Goal: Communication & Community: Participate in discussion

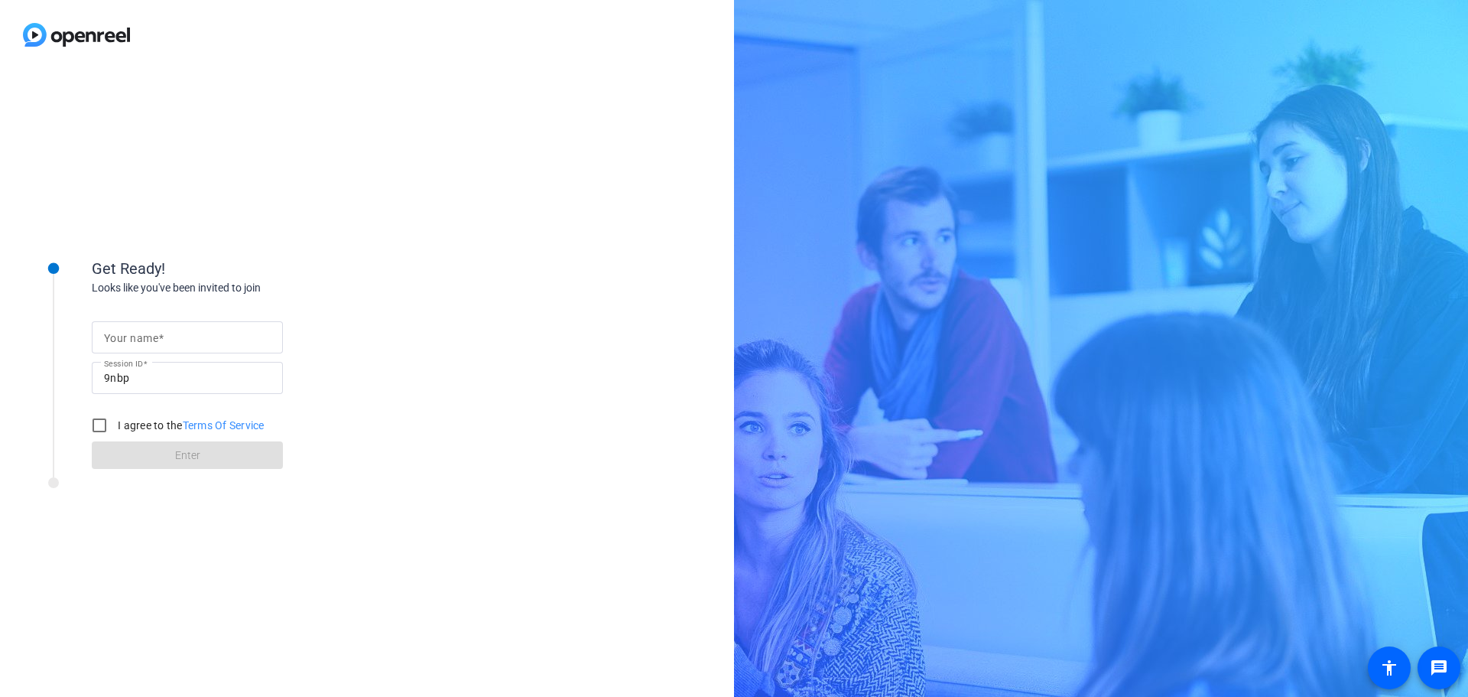
click at [171, 336] on input "Your name" at bounding box center [187, 337] width 167 height 18
type input "[PERSON_NAME]"
click at [164, 424] on label "I agree to the Terms Of Service" at bounding box center [190, 425] width 150 height 15
click at [115, 424] on input "I agree to the Terms Of Service" at bounding box center [99, 425] width 31 height 31
checkbox input "true"
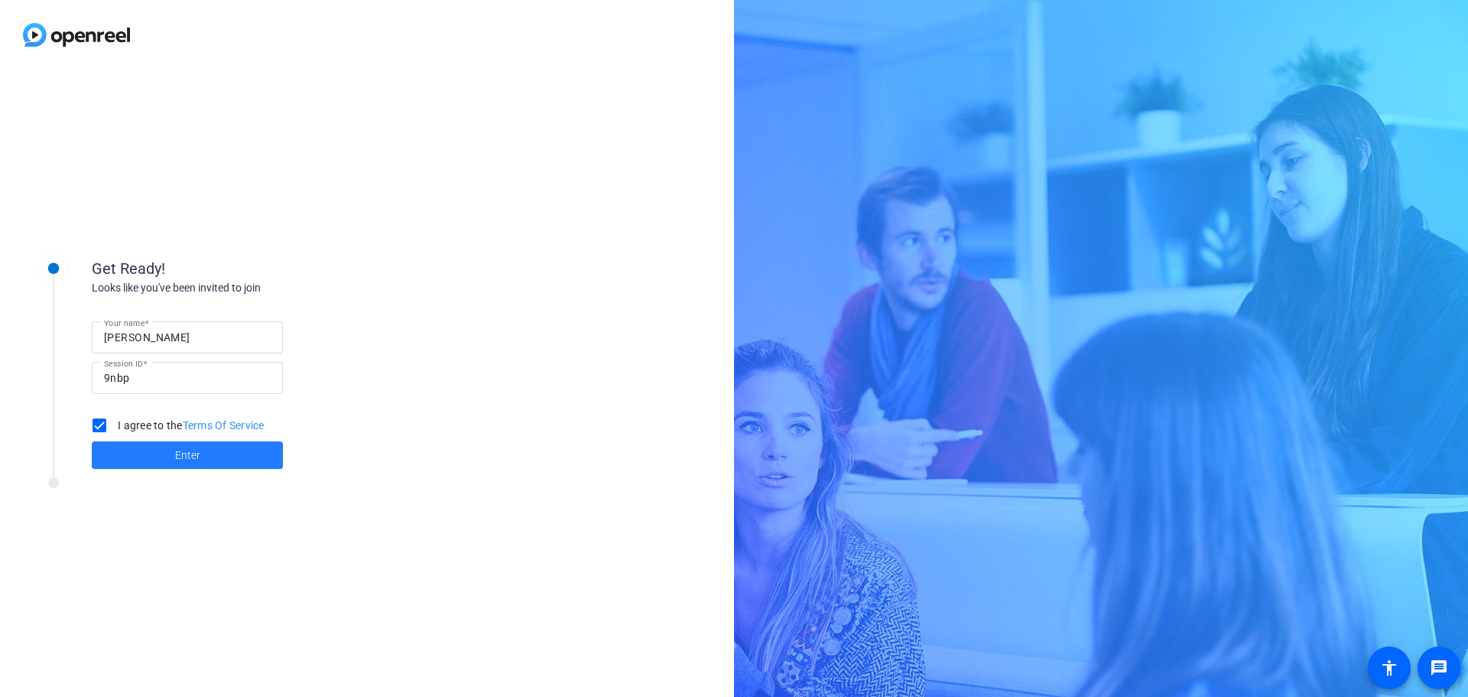
click at [161, 452] on span at bounding box center [187, 455] width 191 height 37
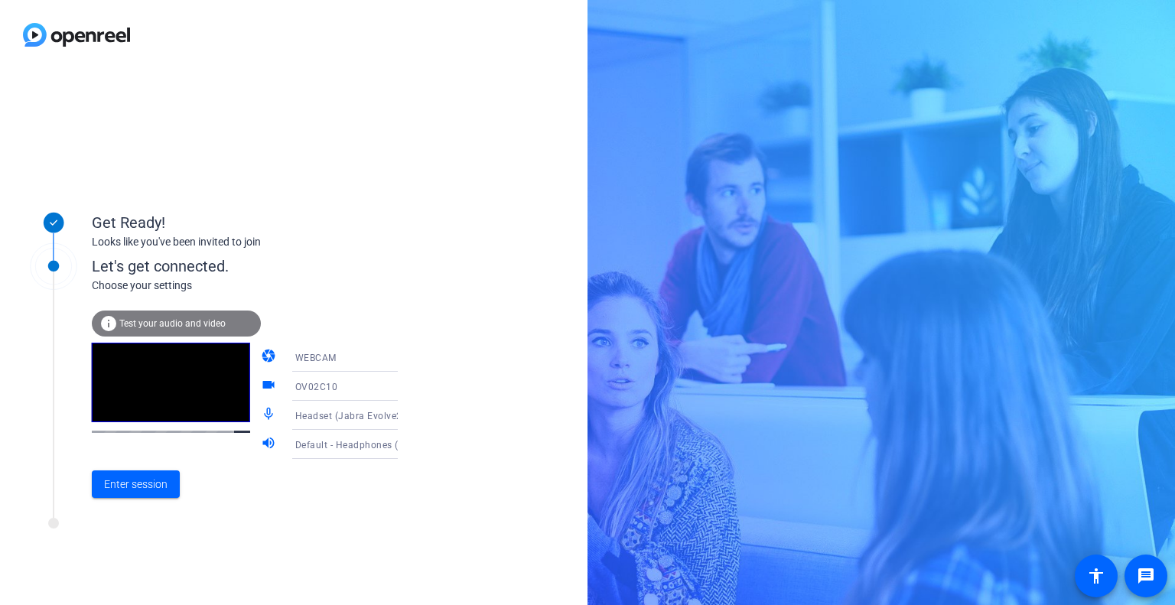
click at [499, 275] on div "Get Ready! Looks like you've been invited to join Let's get connected. Choose y…" at bounding box center [293, 337] width 587 height 535
click at [679, 252] on div "Get Ready! Looks like you've been invited to join Let's get connected. Choose y…" at bounding box center [587, 302] width 1175 height 605
click at [531, 216] on div "Get Ready! Looks like you've been invited to join Let's get connected. Choose y…" at bounding box center [293, 337] width 587 height 535
click at [679, 207] on div "Get Ready! Looks like you've been invited to join Let's get connected. Choose y…" at bounding box center [587, 302] width 1175 height 605
drag, startPoint x: 565, startPoint y: 281, endPoint x: 562, endPoint y: 289, distance: 9.0
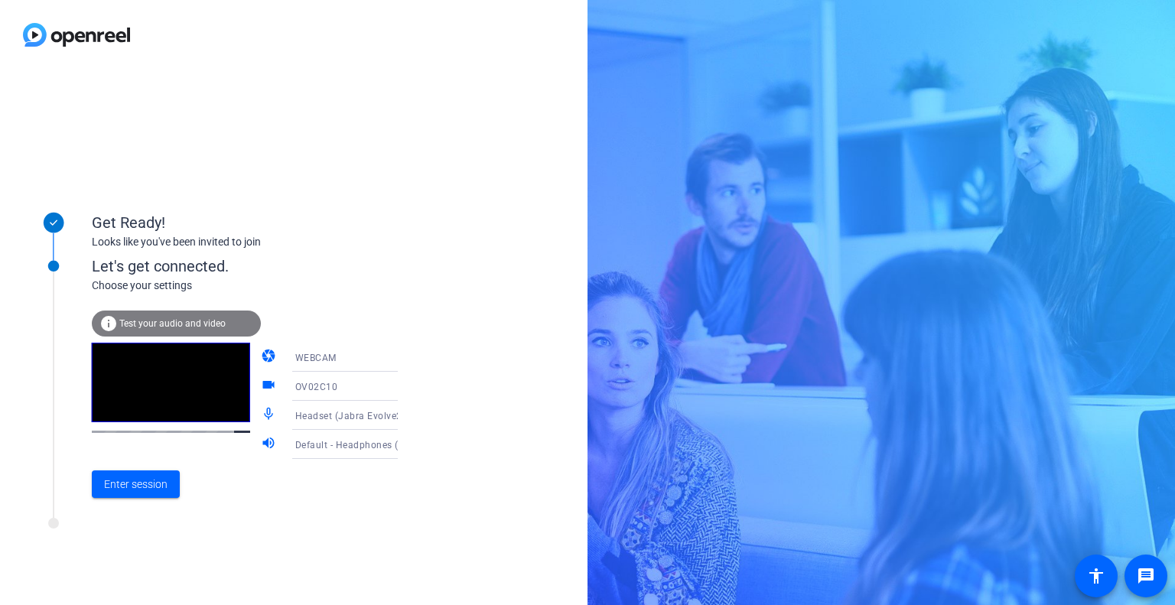
click at [562, 288] on div "Get Ready! Looks like you've been invited to join Let's get connected. Choose y…" at bounding box center [293, 337] width 587 height 535
click at [371, 387] on div "OV02C10" at bounding box center [352, 386] width 115 height 19
click at [430, 385] on div at bounding box center [587, 302] width 1175 height 605
click at [404, 366] on icon at bounding box center [413, 357] width 18 height 18
click at [454, 366] on div at bounding box center [587, 302] width 1175 height 605
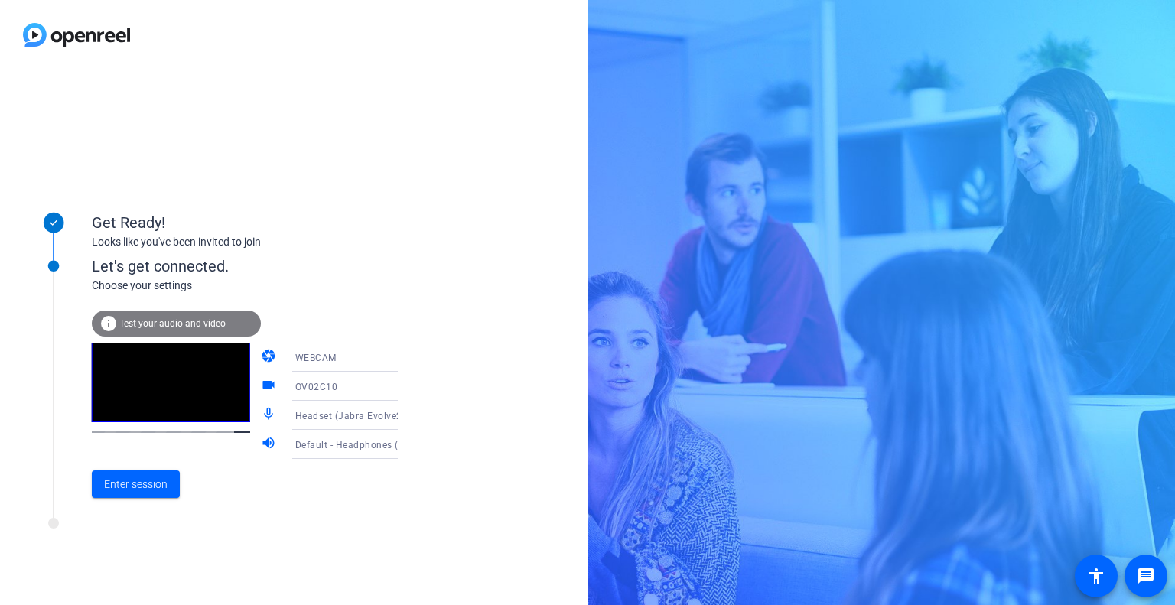
click at [1049, 171] on div "Get Ready! Looks like you've been invited to join Let's get connected. Choose y…" at bounding box center [587, 302] width 1175 height 605
click at [1103, 101] on div "Get Ready! Looks like you've been invited to join Let's get connected. Choose y…" at bounding box center [587, 302] width 1175 height 605
click at [1148, 2] on div "Get Ready! Looks like you've been invited to join Let's get connected. Choose y…" at bounding box center [587, 302] width 1175 height 605
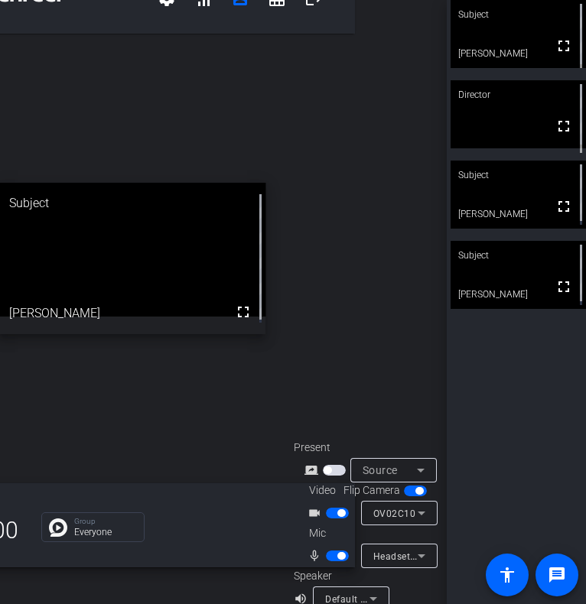
scroll to position [60, 98]
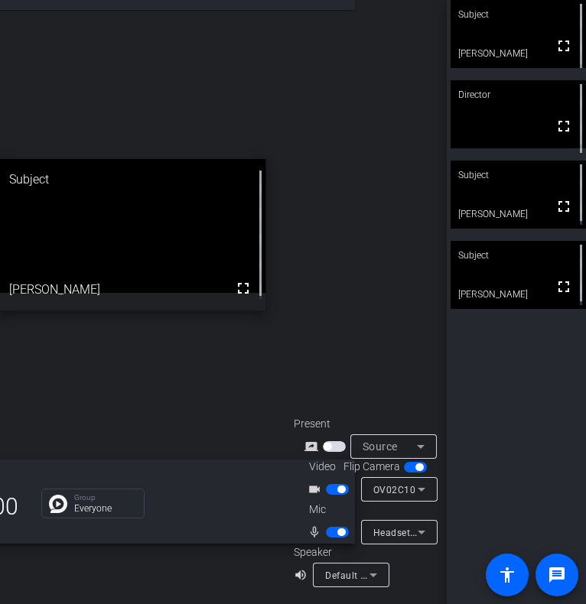
click at [373, 567] on icon at bounding box center [373, 575] width 18 height 18
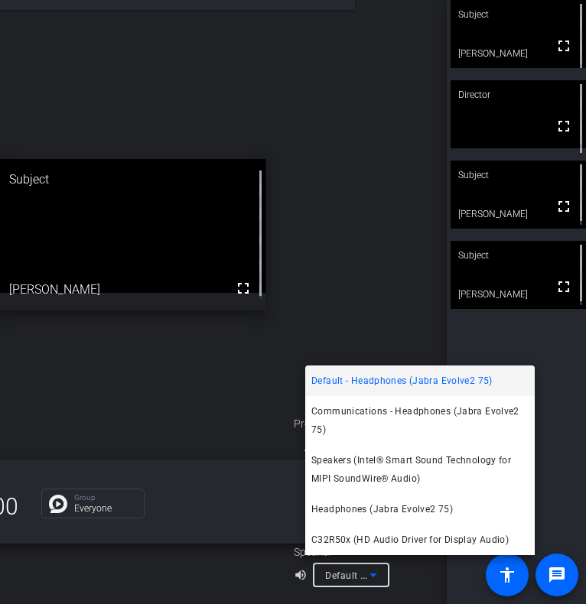
click at [239, 571] on div at bounding box center [293, 302] width 586 height 604
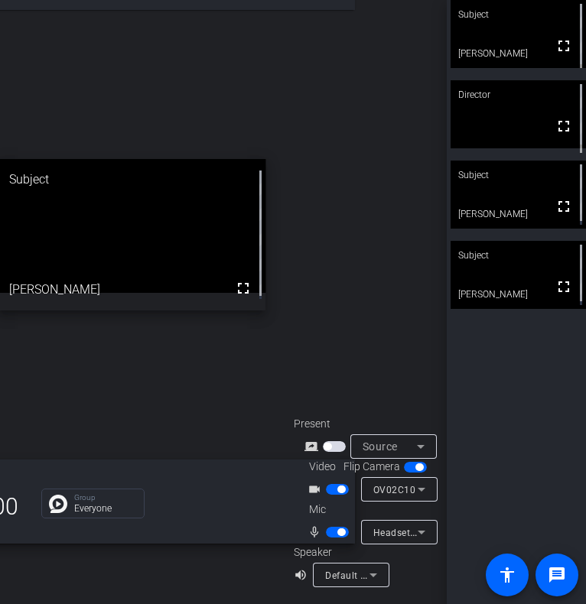
click at [294, 569] on mat-icon "volume_up" at bounding box center [303, 575] width 18 height 18
click at [331, 569] on span "Default - Headphones (Jabra Evolve2 75)" at bounding box center [417, 575] width 185 height 12
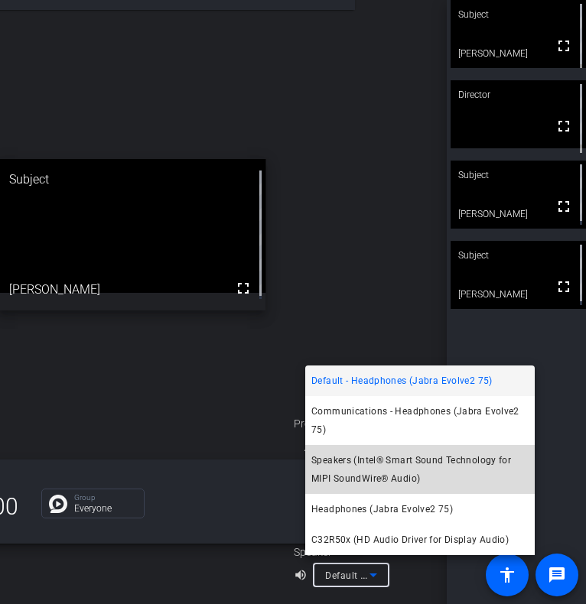
click at [349, 461] on span "Speakers (Intel® Smart Sound Technology for MIPI SoundWire® Audio)" at bounding box center [419, 469] width 217 height 37
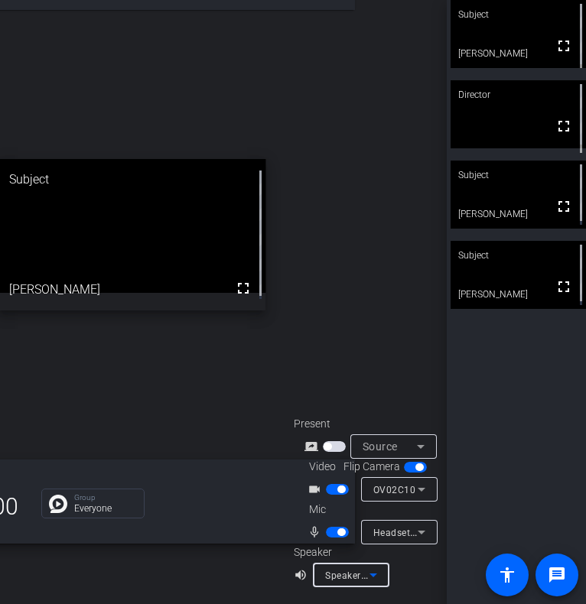
click at [343, 569] on span "Speakers (Intel® Smart Sound Technology for MIPI SoundWire® Audio)" at bounding box center [483, 575] width 317 height 12
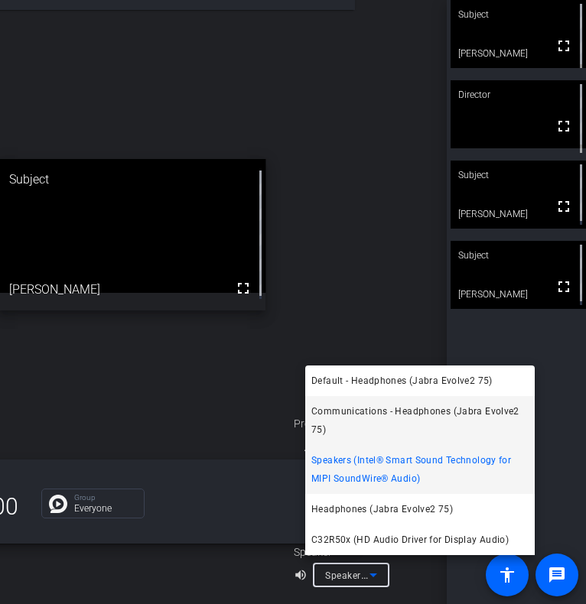
click at [350, 418] on span "Communications - Headphones (Jabra Evolve2 75)" at bounding box center [419, 420] width 217 height 37
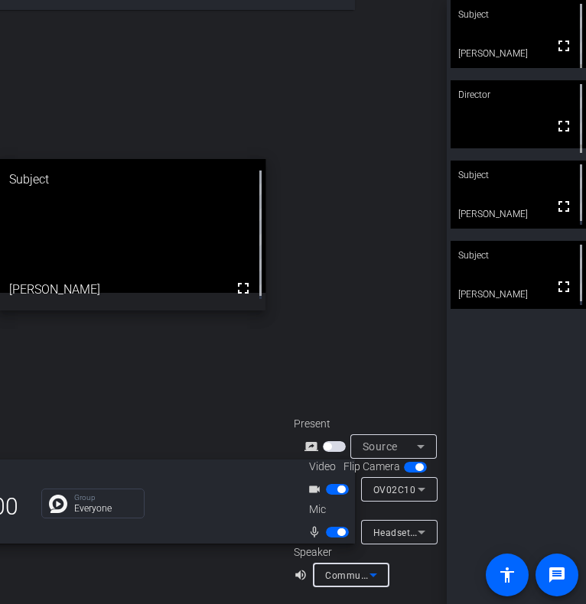
click at [313, 568] on div "Communications - Headphones (Jabra Evolve2 75)" at bounding box center [351, 575] width 76 height 24
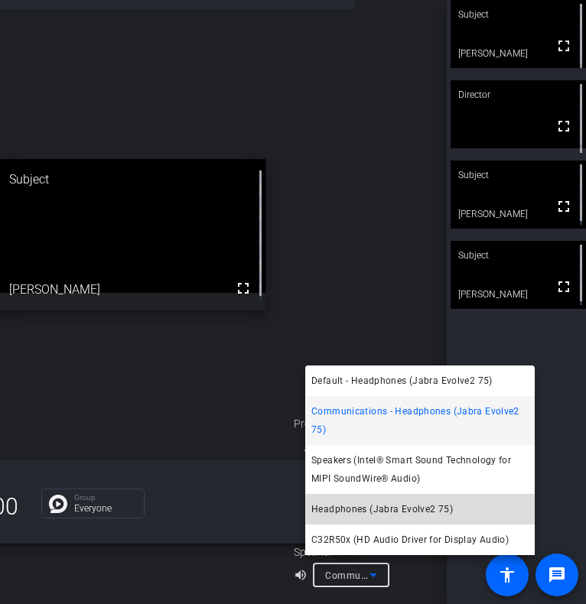
click at [328, 509] on span "Headphones (Jabra Evolve2 75)" at bounding box center [381, 509] width 141 height 18
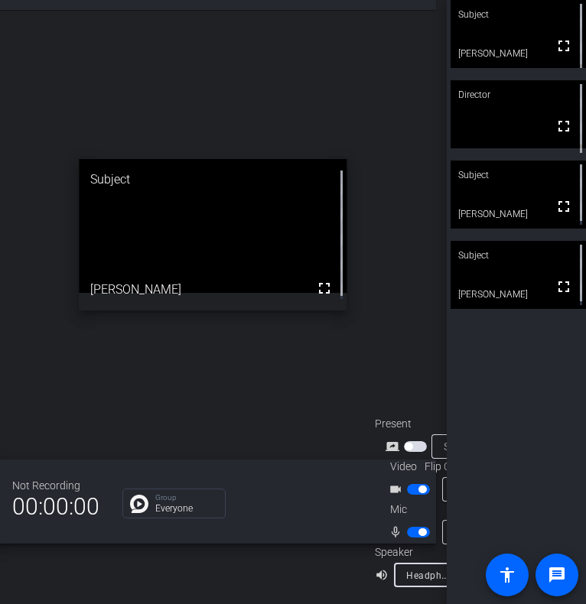
scroll to position [60, 0]
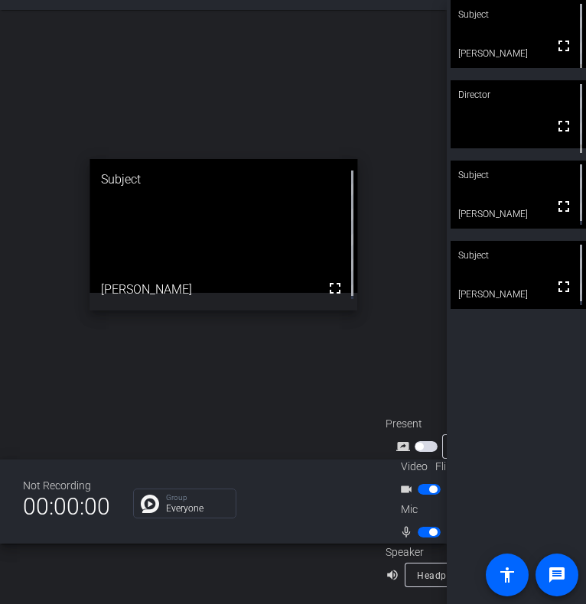
click at [282, 596] on div "What's Next settings signal_cellular_alt account_box grid_on logout open_in_new…" at bounding box center [223, 302] width 447 height 604
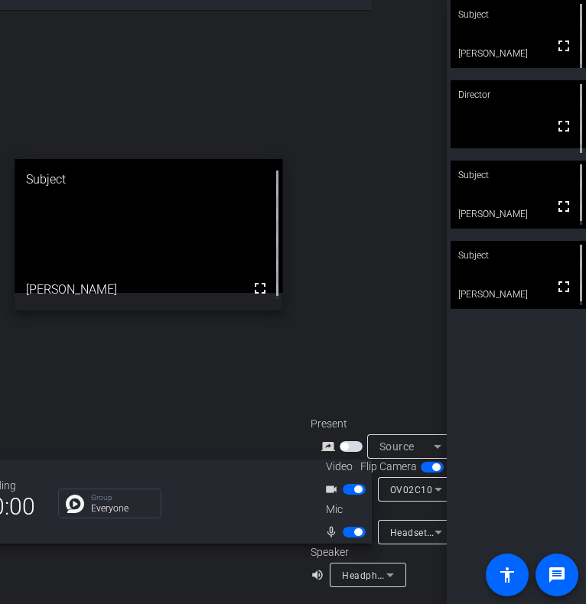
scroll to position [60, 98]
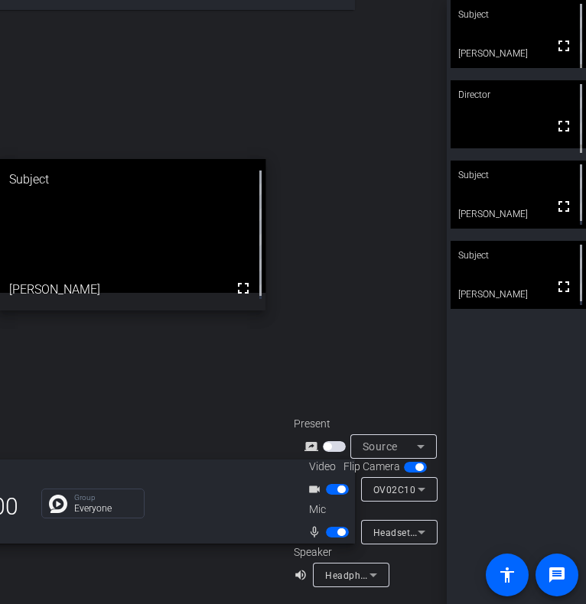
click at [372, 572] on icon at bounding box center [373, 575] width 18 height 18
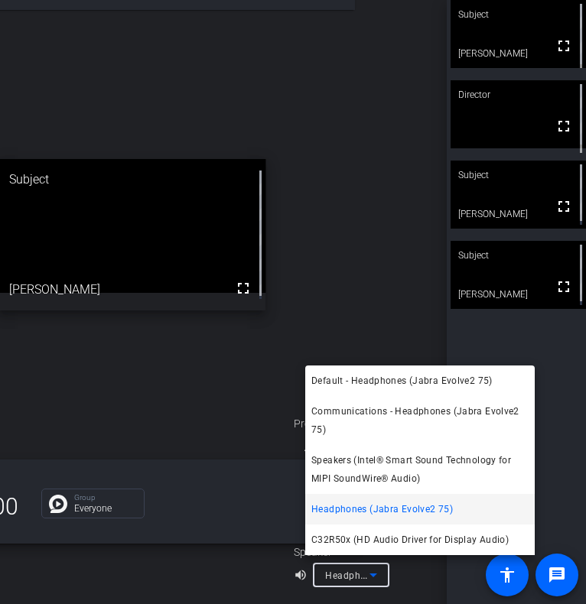
click at [390, 598] on div at bounding box center [293, 302] width 586 height 604
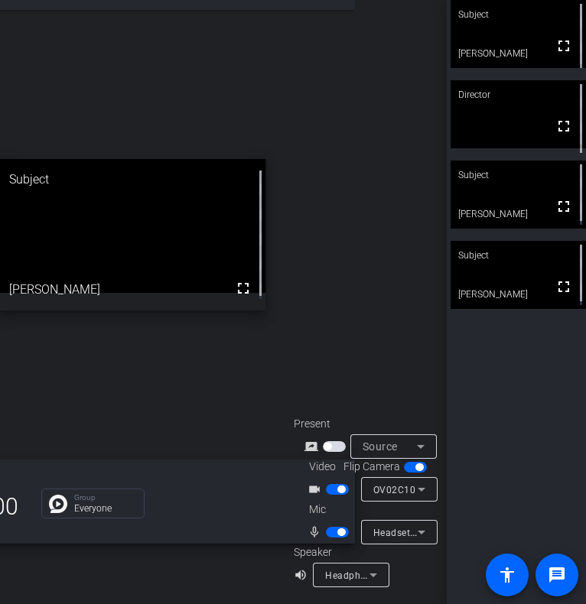
click at [326, 484] on span "button" at bounding box center [337, 489] width 23 height 11
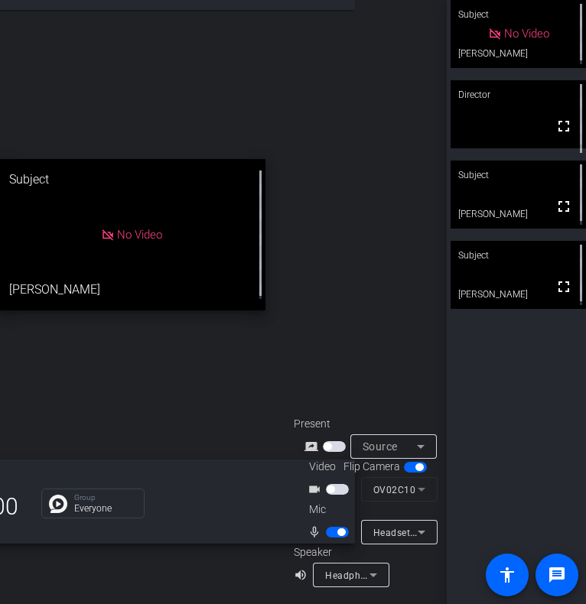
click at [389, 481] on mat-form-field "OV02C10" at bounding box center [399, 489] width 76 height 24
click at [338, 573] on span "Headphones (Jabra Evolve2 75)" at bounding box center [397, 575] width 145 height 12
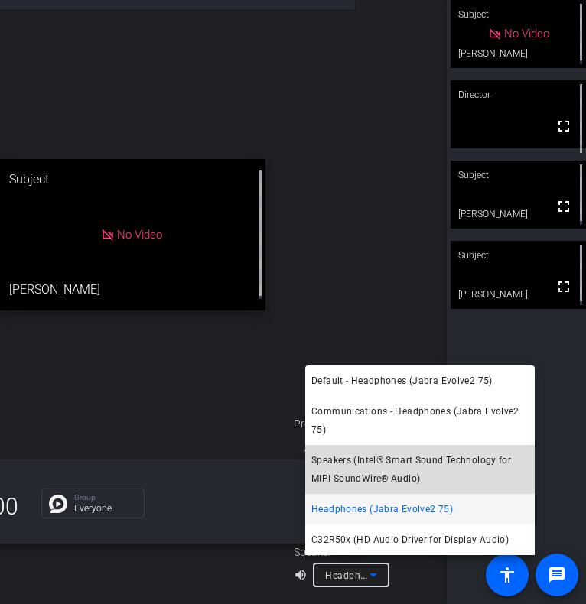
click at [337, 460] on span "Speakers (Intel® Smart Sound Technology for MIPI SoundWire® Audio)" at bounding box center [419, 469] width 217 height 37
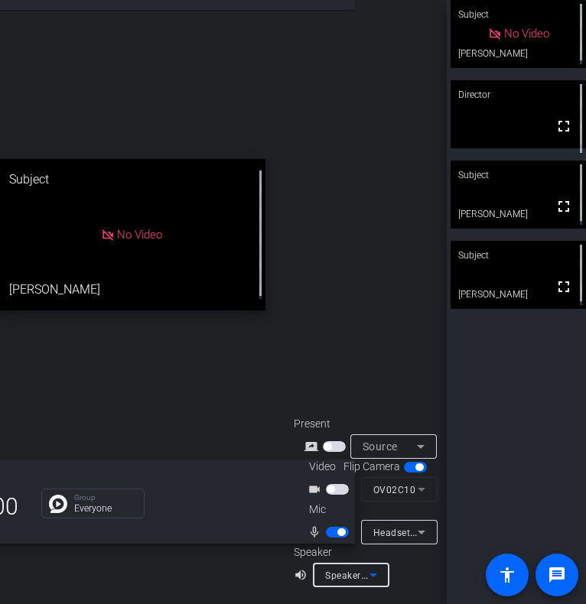
click at [335, 569] on span "Speakers (Intel® Smart Sound Technology for MIPI SoundWire® Audio)" at bounding box center [483, 575] width 317 height 12
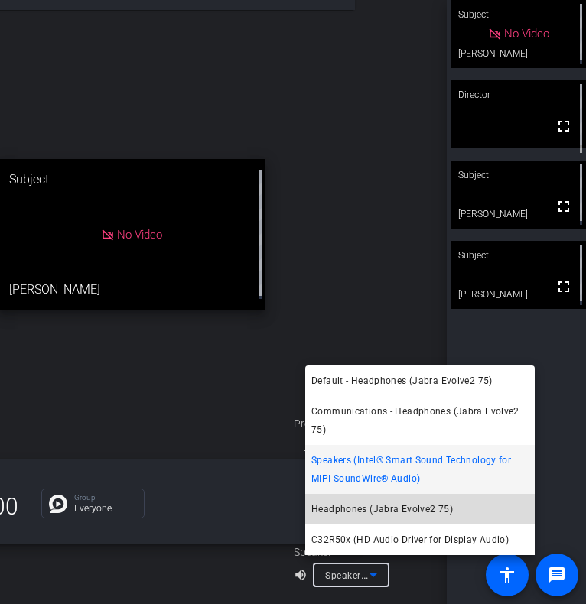
click at [343, 507] on span "Headphones (Jabra Evolve2 75)" at bounding box center [381, 509] width 141 height 18
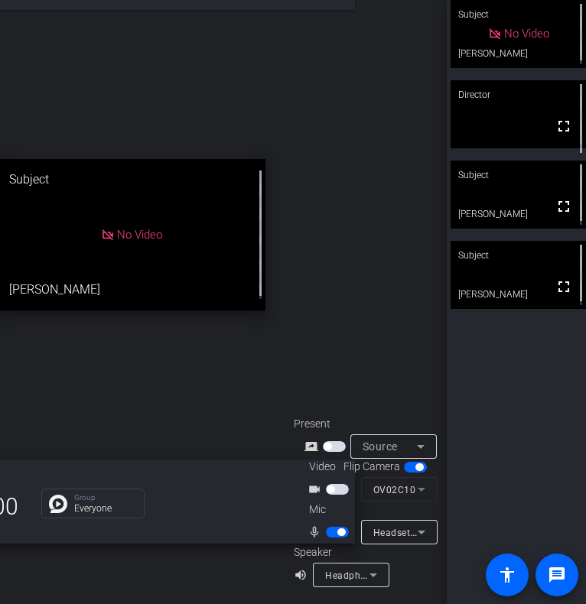
click at [332, 484] on span "button" at bounding box center [337, 489] width 23 height 11
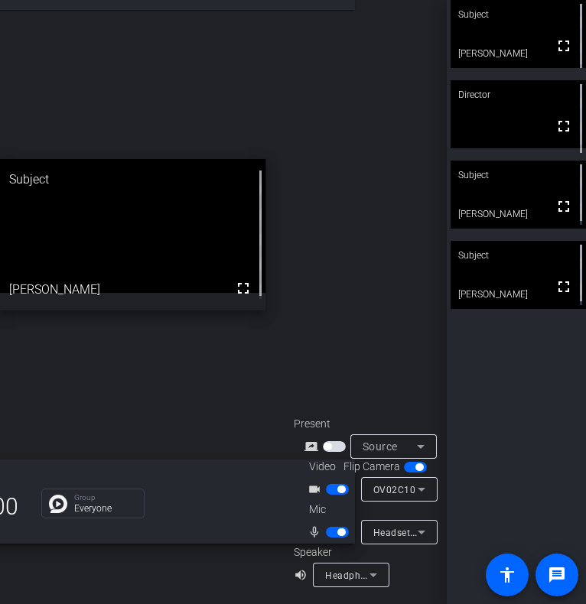
click at [328, 569] on span "Headphones (Jabra Evolve2 75)" at bounding box center [397, 575] width 145 height 12
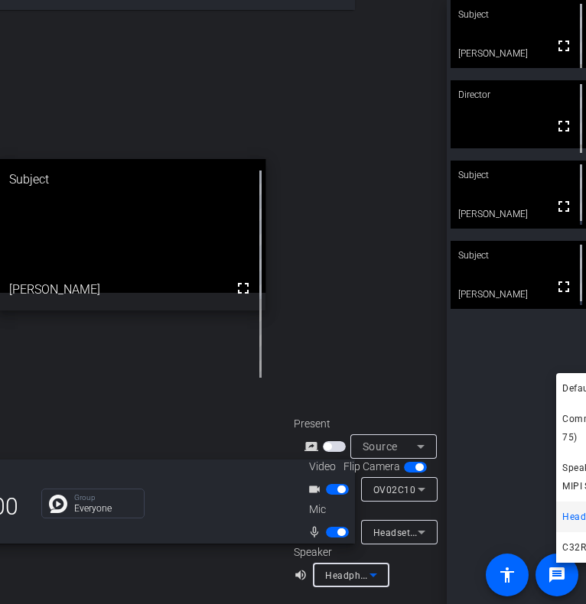
scroll to position [39, 0]
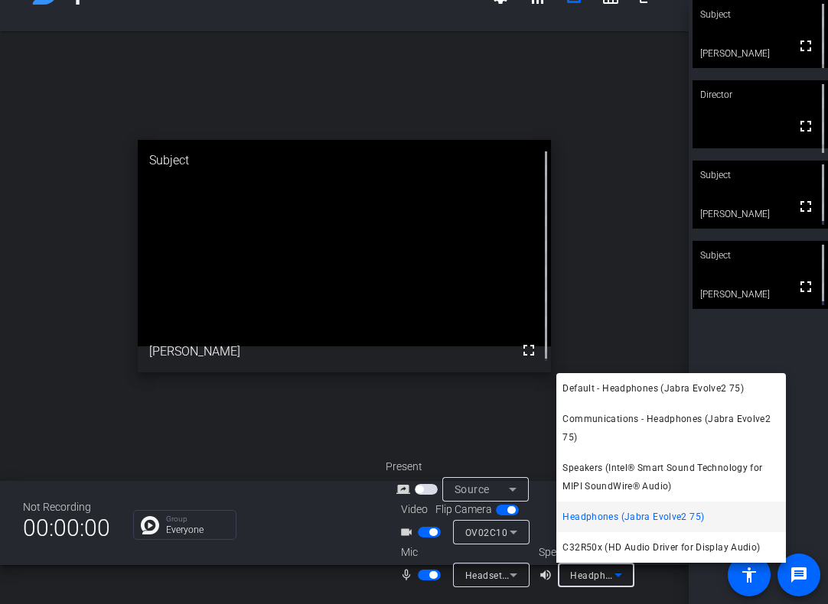
click at [474, 579] on div at bounding box center [414, 302] width 828 height 604
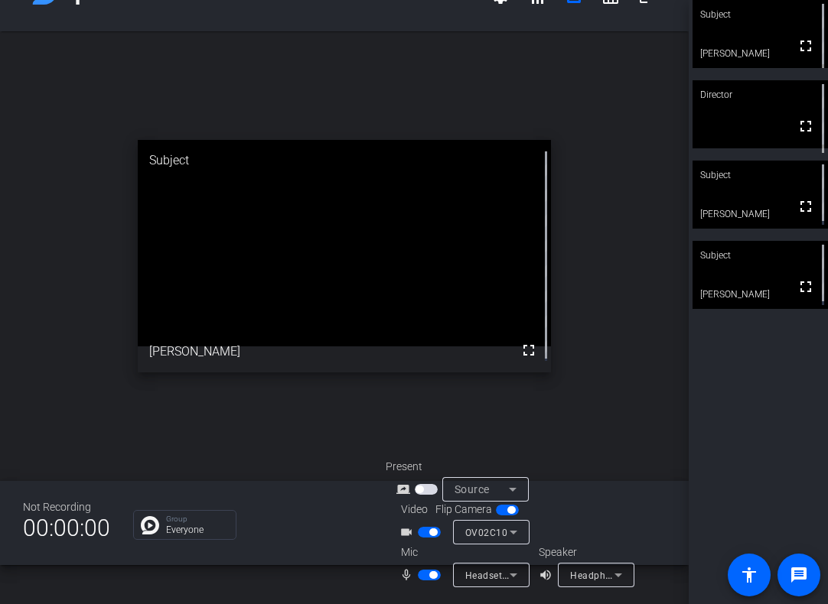
click at [495, 538] on span "OV02C10" at bounding box center [486, 533] width 43 height 11
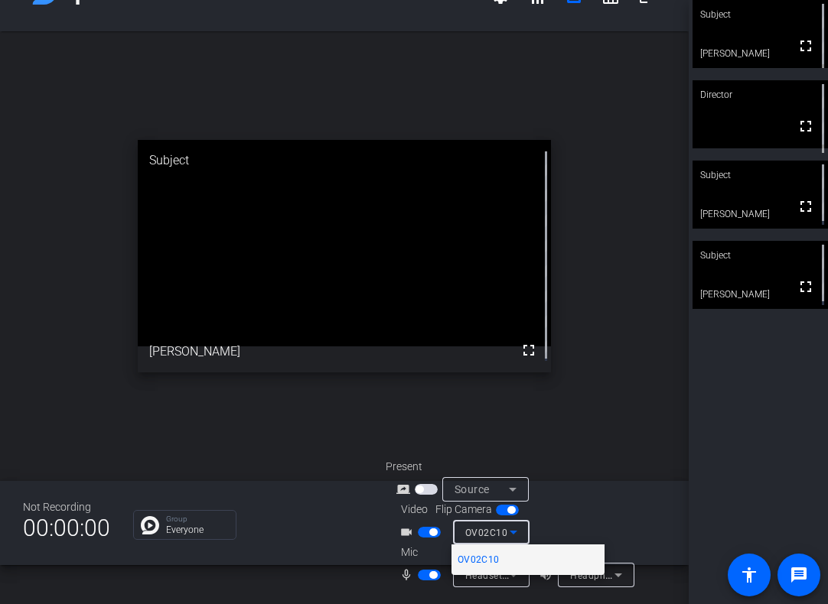
click at [494, 536] on div at bounding box center [414, 302] width 828 height 604
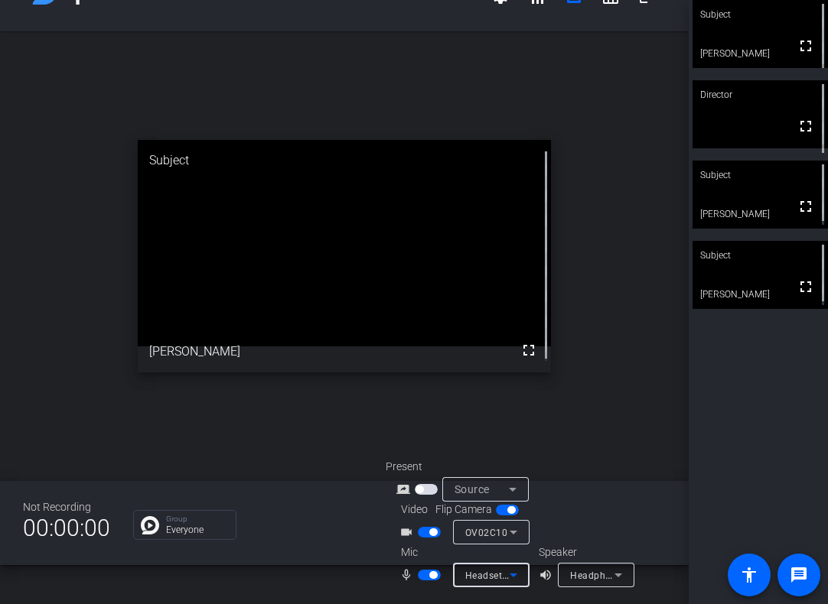
click at [489, 583] on div "Headset (Jabra Evolve2 75)" at bounding box center [487, 575] width 44 height 19
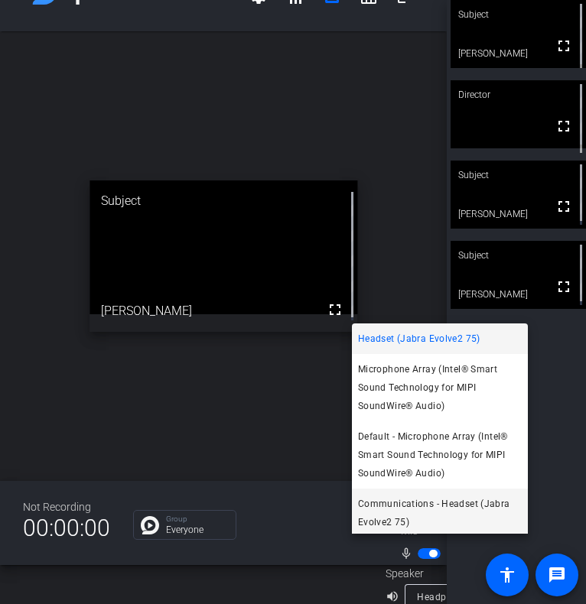
click at [395, 506] on span "Communications - Headset (Jabra Evolve2 75)" at bounding box center [440, 513] width 164 height 37
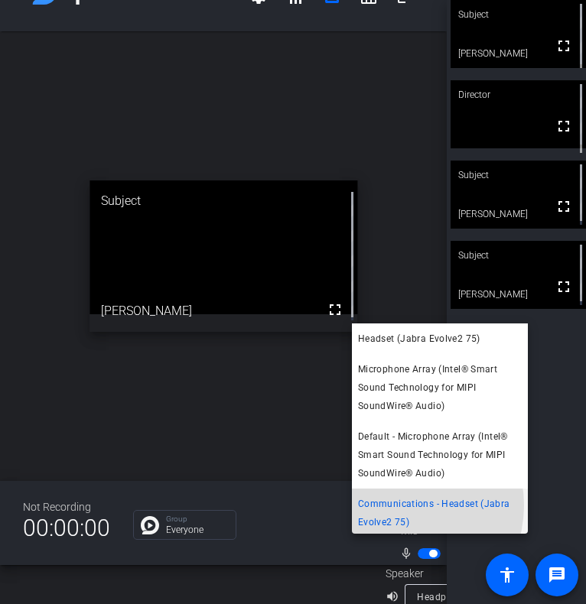
scroll to position [39, 98]
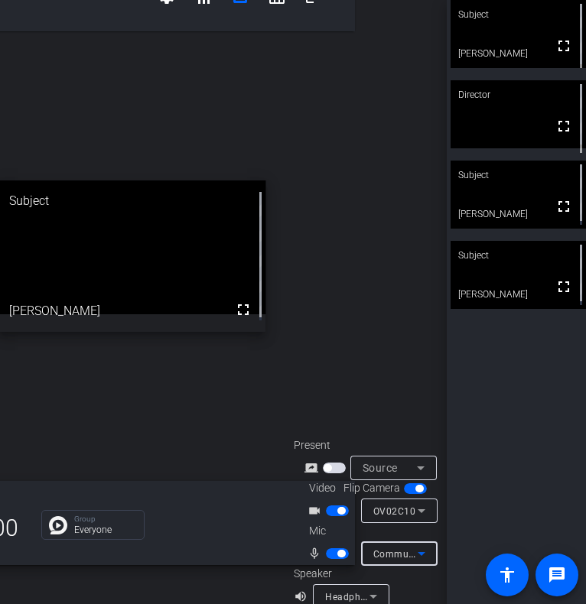
click at [347, 590] on span "Headphones (Jabra Evolve2 75)" at bounding box center [397, 596] width 145 height 12
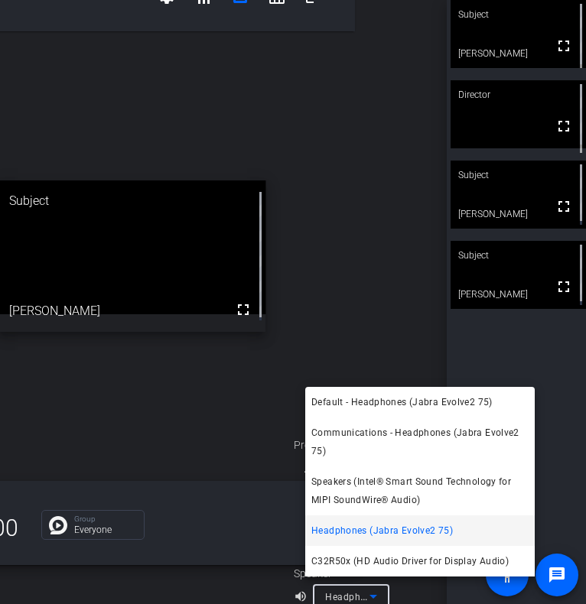
click at [280, 377] on div at bounding box center [293, 302] width 586 height 604
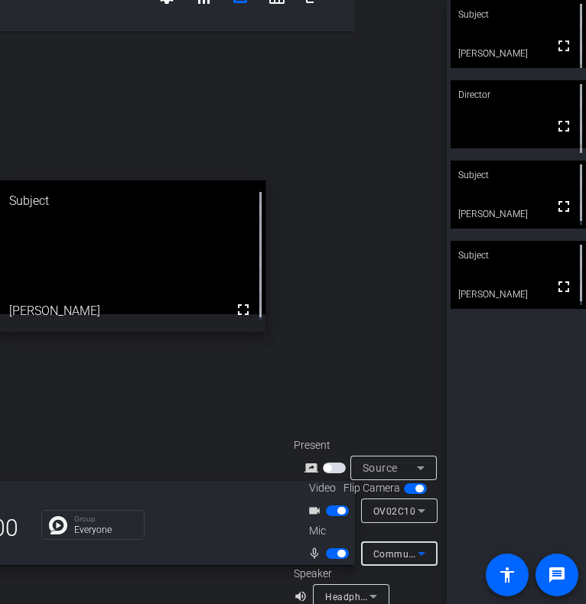
click at [380, 550] on span "Communications - Headset (Jabra Evolve2 75)" at bounding box center [478, 554] width 210 height 12
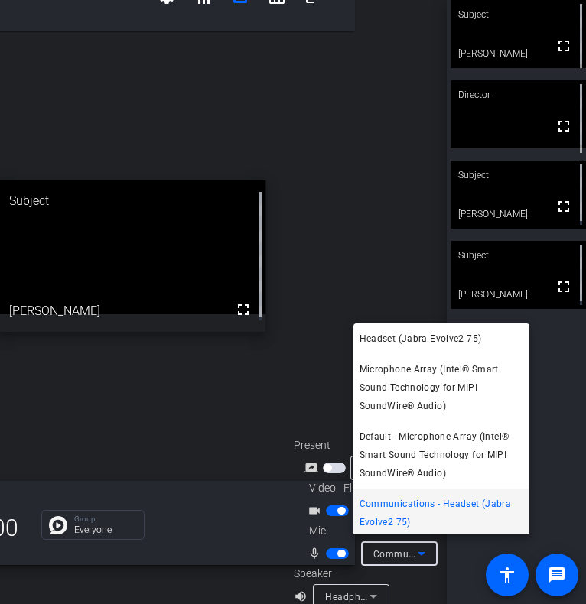
scroll to position [3, 0]
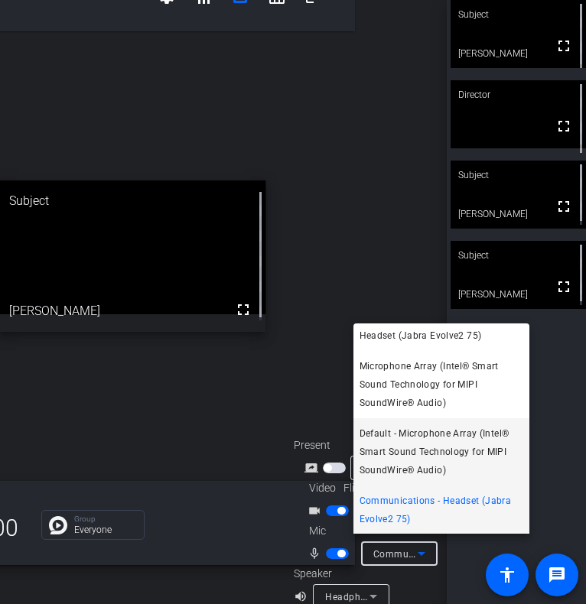
click at [400, 436] on span "Default - Microphone Array (Intel® Smart Sound Technology for MIPI SoundWire® A…" at bounding box center [441, 451] width 164 height 55
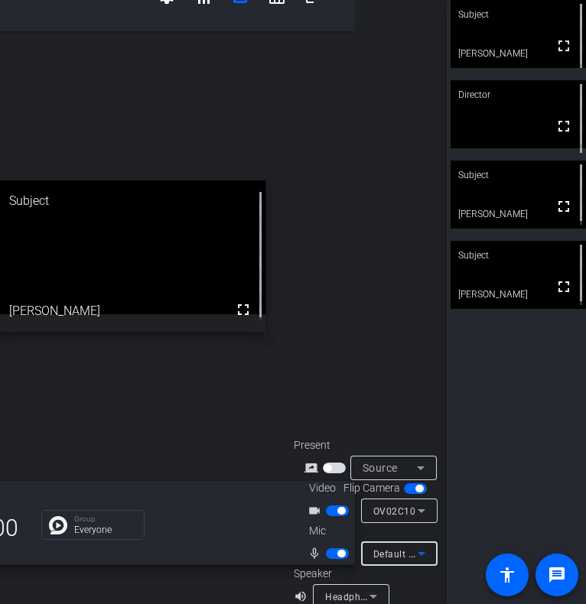
click at [376, 548] on span "Default - Microphone Array (Intel® Smart Sound Technology for MIPI SoundWire® A…" at bounding box center [571, 554] width 397 height 12
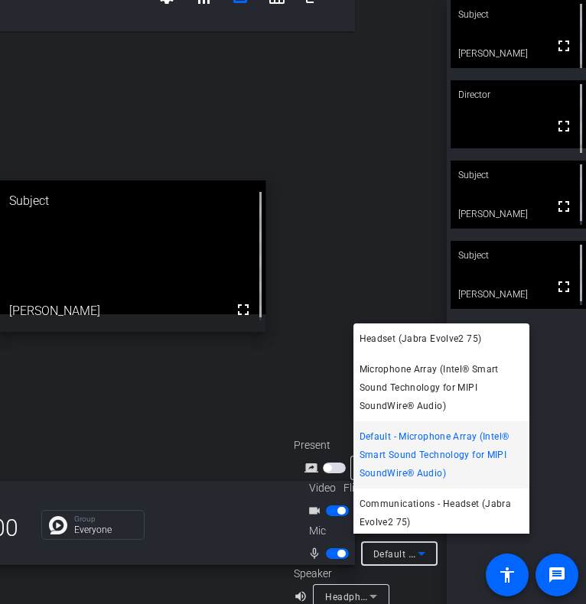
click at [368, 582] on div at bounding box center [293, 302] width 586 height 604
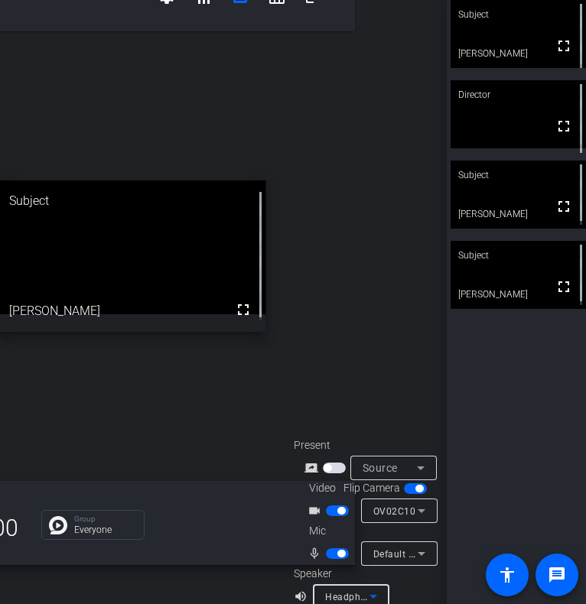
click at [369, 595] on icon at bounding box center [373, 597] width 8 height 4
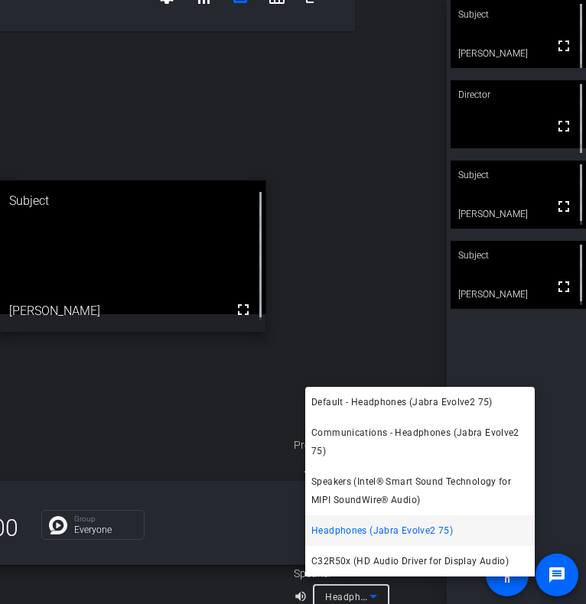
click at [369, 431] on span "Communications - Headphones (Jabra Evolve2 75)" at bounding box center [419, 442] width 217 height 37
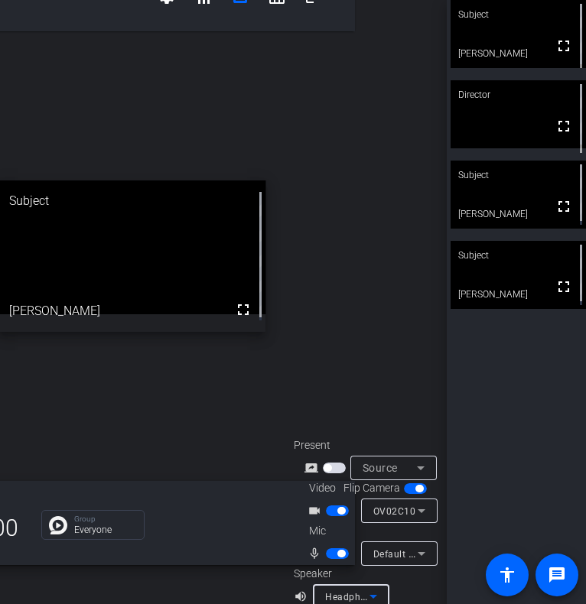
scroll to position [41, 98]
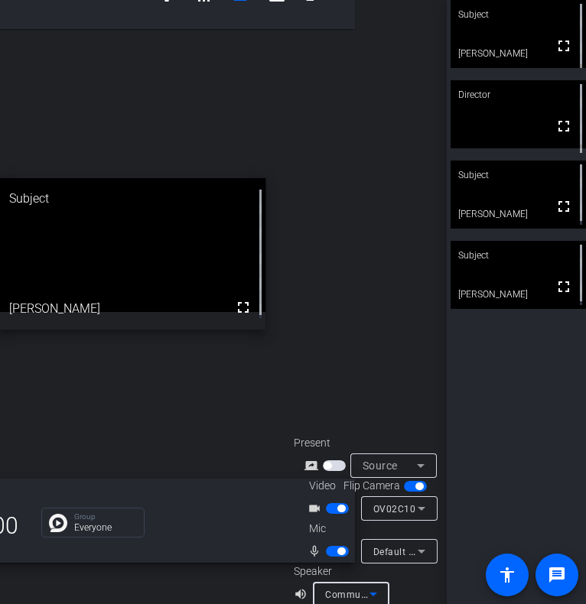
click at [353, 588] on span "Communications - Headphones (Jabra Evolve2 75)" at bounding box center [439, 594] width 229 height 12
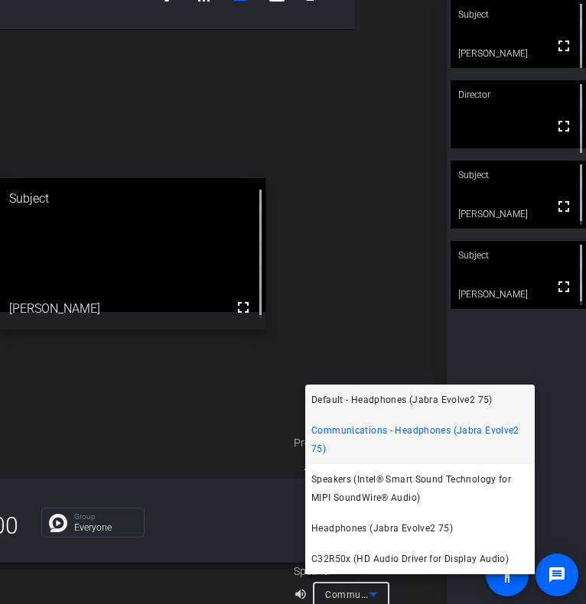
click at [398, 396] on span "Default - Headphones (Jabra Evolve2 75)" at bounding box center [401, 400] width 181 height 18
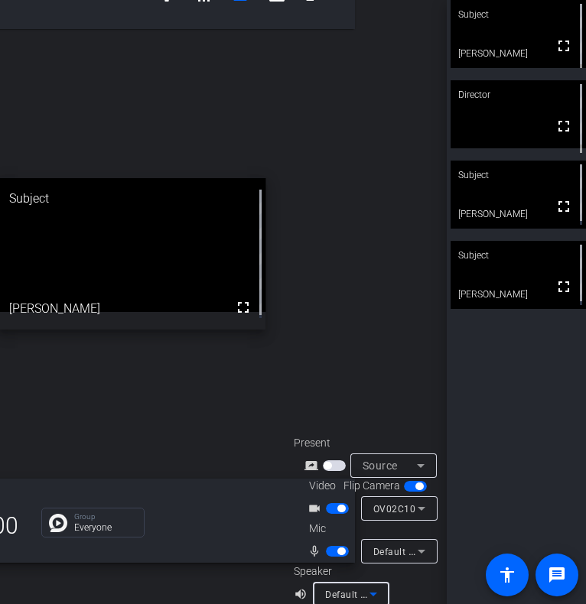
click at [366, 585] on icon at bounding box center [373, 594] width 18 height 18
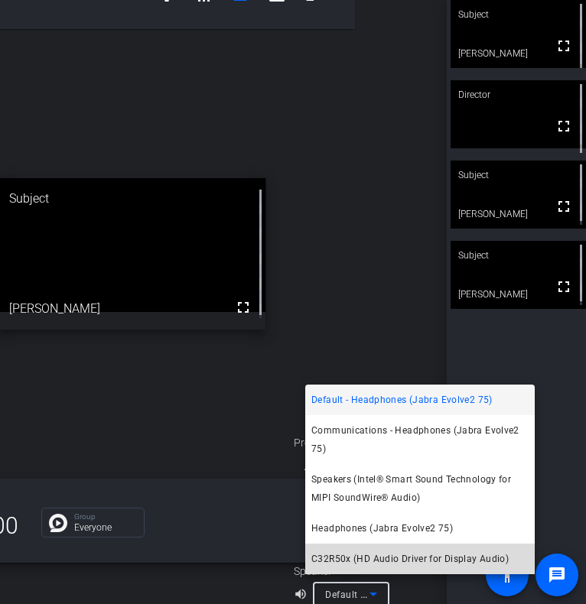
click at [356, 562] on span "C32R50x (HD Audio Driver for Display Audio)" at bounding box center [409, 559] width 197 height 18
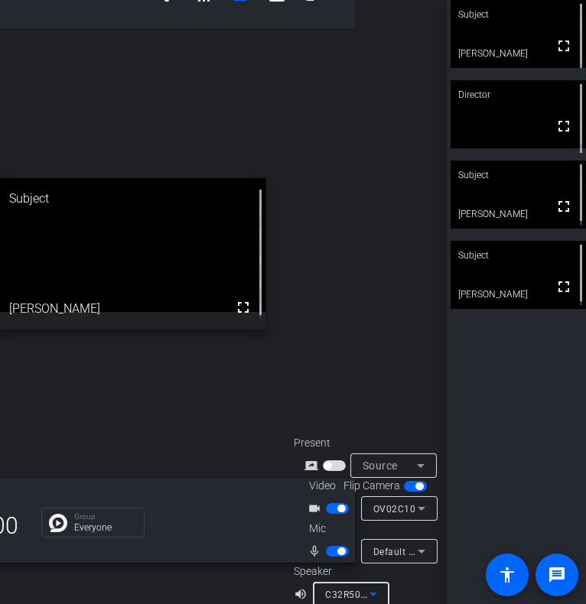
click at [373, 585] on icon at bounding box center [373, 594] width 18 height 18
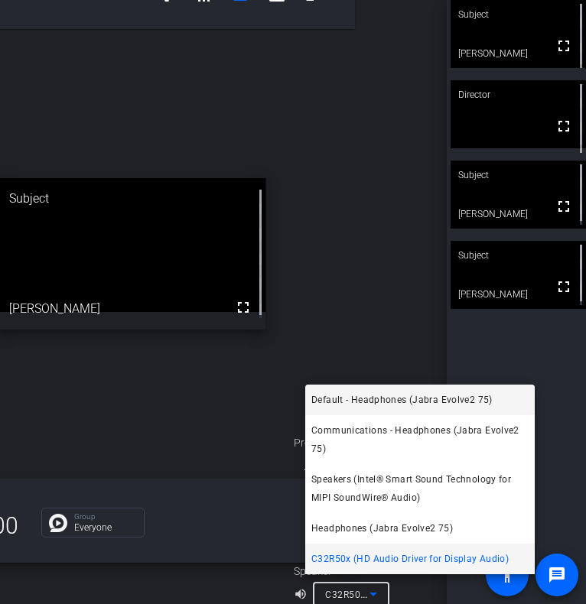
click at [371, 411] on mat-option "Default - Headphones (Jabra Evolve2 75)" at bounding box center [419, 400] width 229 height 31
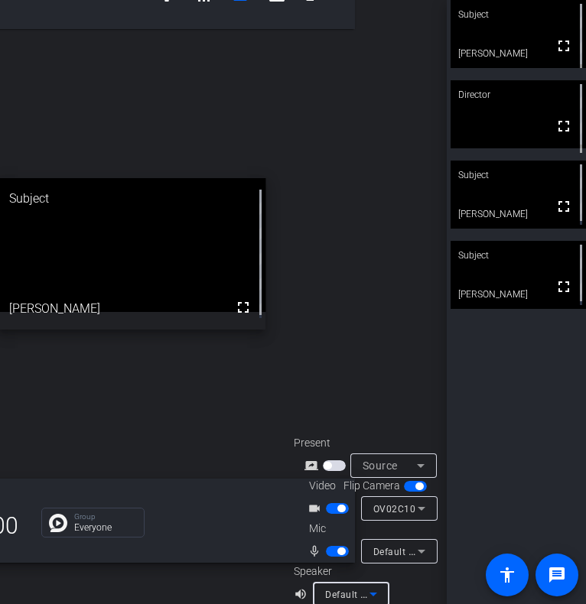
scroll to position [41, 0]
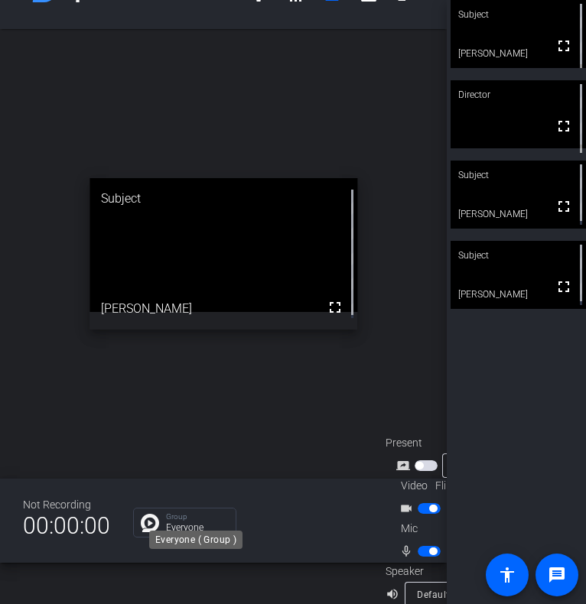
click at [166, 513] on p "Group" at bounding box center [197, 517] width 62 height 8
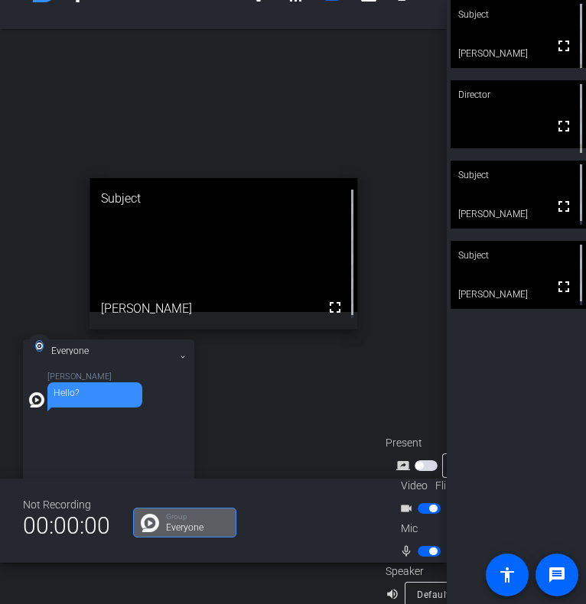
click at [59, 402] on div "Hello?" at bounding box center [94, 394] width 95 height 25
click at [88, 432] on div "Paul O'Leary Hello?" at bounding box center [108, 437] width 159 height 130
click at [93, 440] on div "Paul O'Leary Hello?" at bounding box center [108, 437] width 159 height 130
click at [95, 436] on div "Paul O'Leary Hello?" at bounding box center [108, 437] width 159 height 130
click at [96, 406] on div "Hello?" at bounding box center [94, 394] width 95 height 25
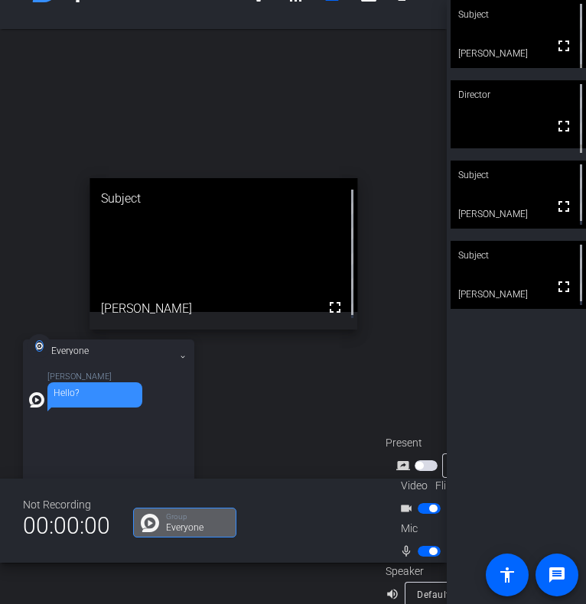
click at [96, 400] on div "Hello?" at bounding box center [94, 394] width 95 height 25
click at [111, 518] on div "Not Recording 00:00:00 Group Everyone Present screen_share_outline Source Video…" at bounding box center [223, 521] width 447 height 84
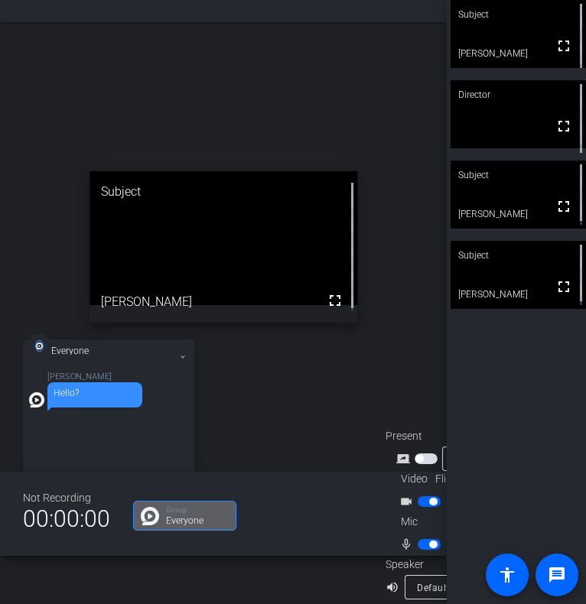
scroll to position [60, 0]
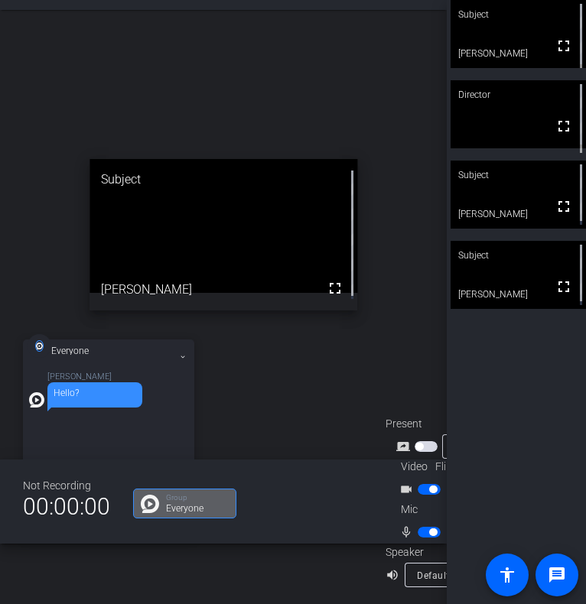
click at [127, 402] on div "Hello?" at bounding box center [94, 394] width 95 height 25
click at [83, 398] on div "Hello?" at bounding box center [94, 394] width 95 height 25
click at [84, 398] on div "Hello?" at bounding box center [94, 394] width 95 height 25
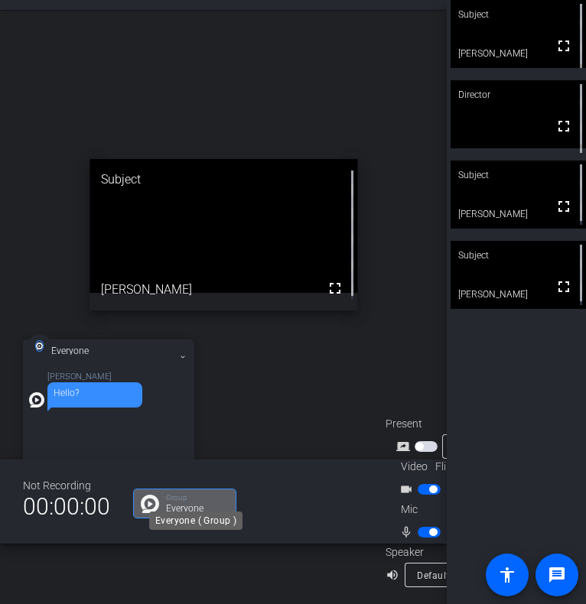
click at [184, 504] on p "Everyone" at bounding box center [197, 508] width 62 height 9
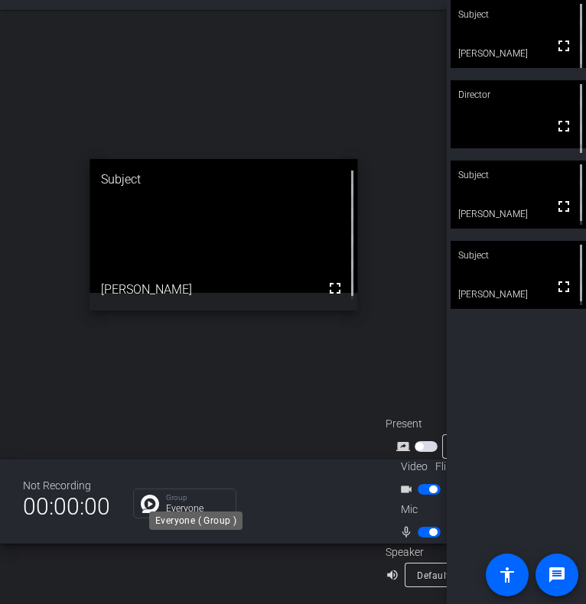
click at [174, 504] on p "Everyone" at bounding box center [197, 508] width 62 height 9
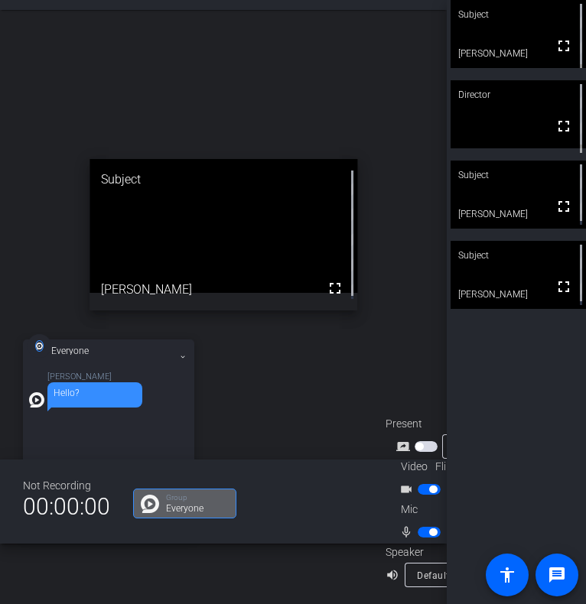
click at [110, 432] on div "Paul O'Leary Hello?" at bounding box center [108, 437] width 159 height 130
click at [466, 294] on video at bounding box center [517, 275] width 135 height 68
click at [482, 56] on video at bounding box center [517, 34] width 135 height 68
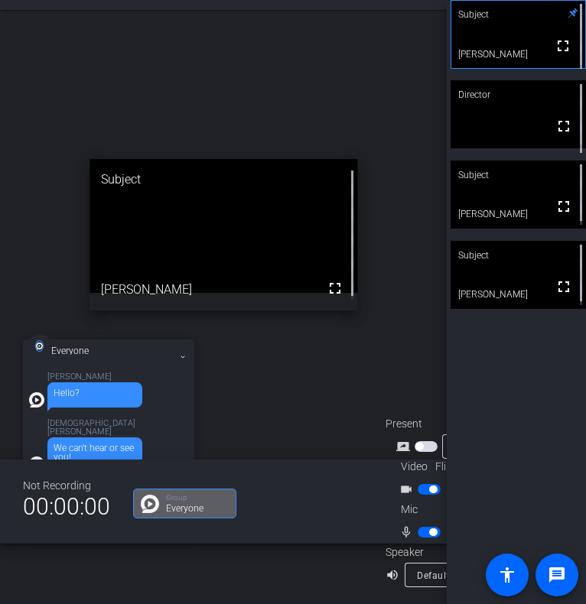
click at [99, 407] on div "Hello?" at bounding box center [94, 394] width 95 height 25
click at [112, 426] on p "Christian Binder" at bounding box center [117, 427] width 141 height 17
click at [113, 428] on div "Christian Binder We can't hear or see you!" at bounding box center [117, 445] width 141 height 53
click at [143, 428] on div "Christian Binder We can't hear or see you!" at bounding box center [108, 445] width 159 height 53
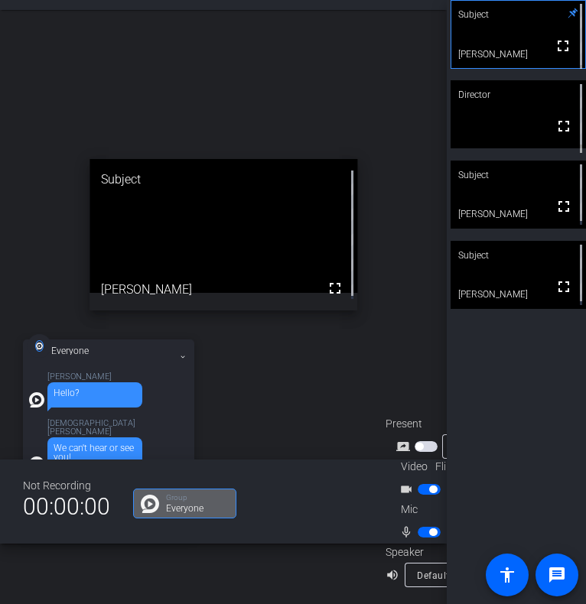
click at [143, 428] on div "Christian Binder We can't hear or see you!" at bounding box center [108, 445] width 159 height 53
drag, startPoint x: 136, startPoint y: 411, endPoint x: 128, endPoint y: 341, distance: 70.0
click at [129, 341] on div "Everyone Paul O'Leary Hello? Christian Binder We can't hear or see you!" at bounding box center [108, 439] width 171 height 199
click at [132, 359] on div "Everyone" at bounding box center [114, 359] width 126 height 27
click at [180, 504] on p "Everyone" at bounding box center [197, 508] width 62 height 9
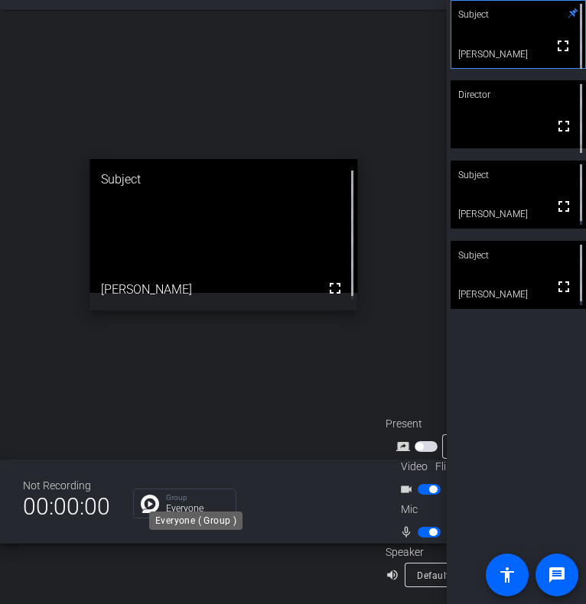
click at [180, 504] on p "Everyone" at bounding box center [197, 508] width 62 height 9
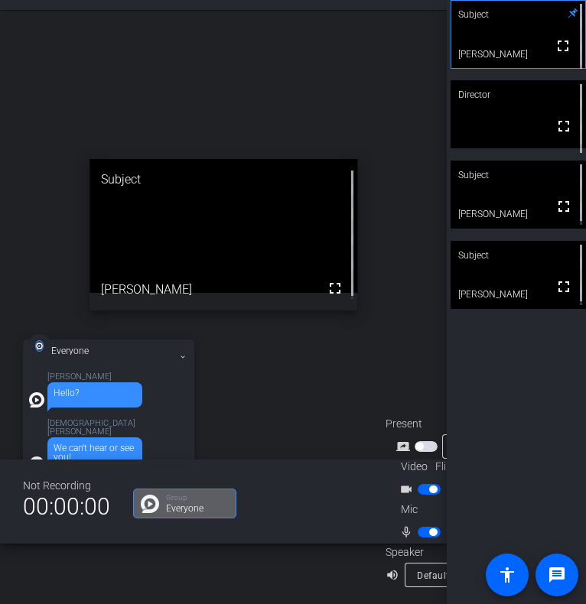
click at [118, 444] on div "We can't hear or see you!" at bounding box center [95, 453] width 83 height 18
click at [418, 566] on div "Default - Headphones (Jabra Evolve2 75)" at bounding box center [439, 575] width 44 height 19
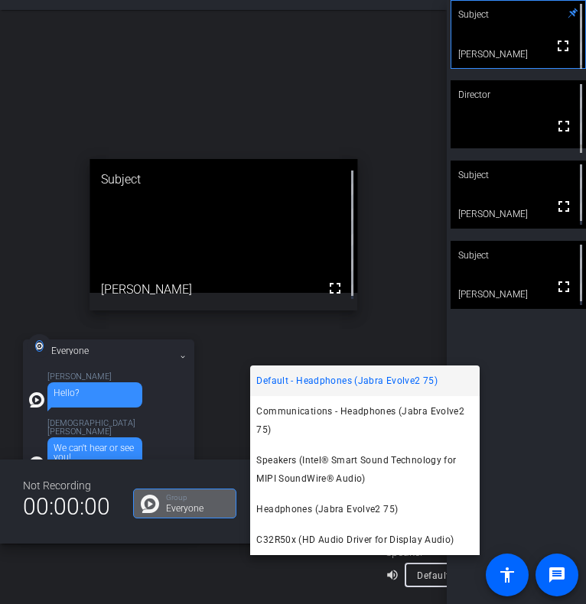
click at [372, 512] on span "Headphones (Jabra Evolve2 75)" at bounding box center [326, 509] width 141 height 18
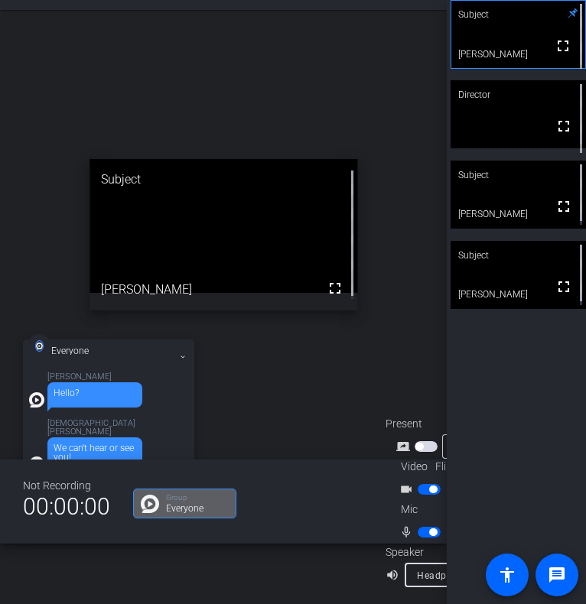
click at [418, 569] on span "Headphones (Jabra Evolve2 75)" at bounding box center [489, 575] width 145 height 12
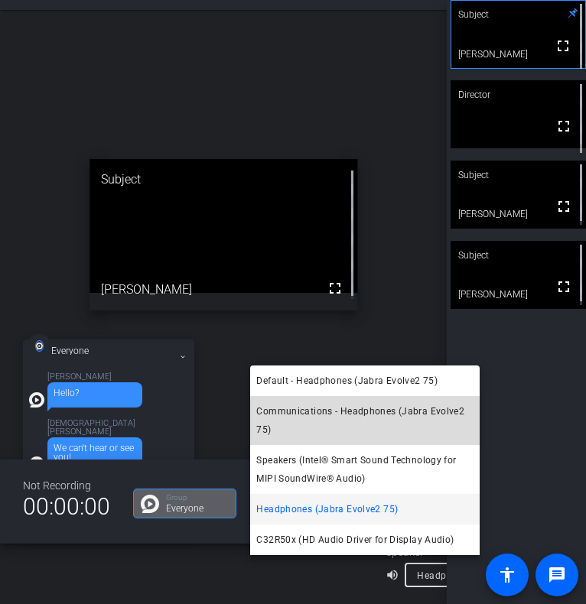
click at [376, 423] on span "Communications - Headphones (Jabra Evolve2 75)" at bounding box center [364, 420] width 217 height 37
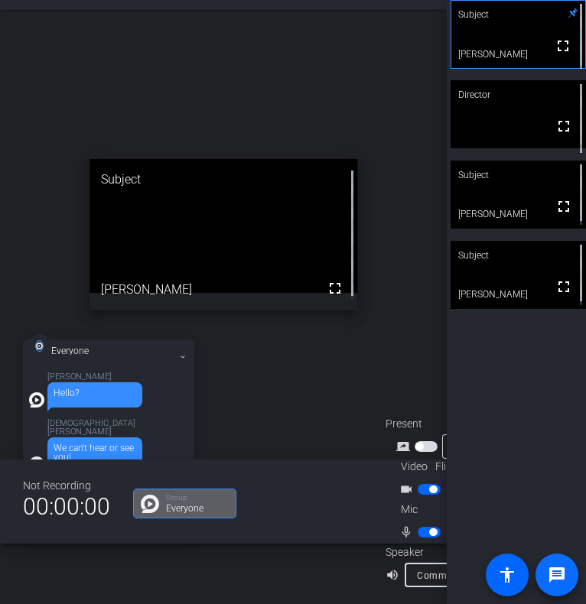
scroll to position [65, 0]
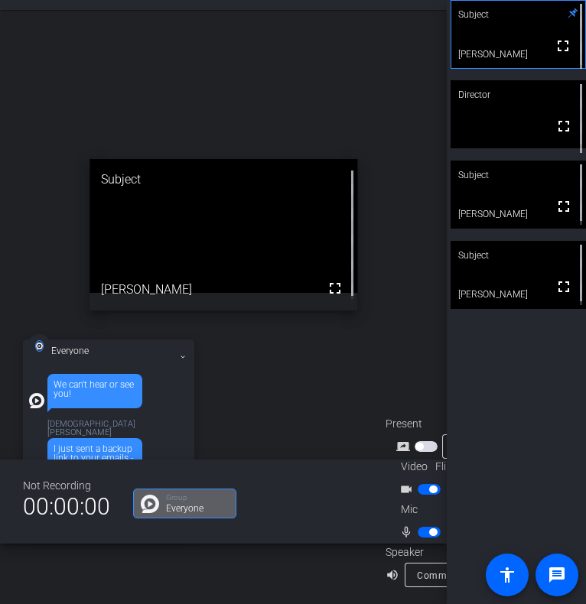
click at [194, 434] on openreel-bubble-chat "Everyone Paul O'Leary Hello? Christian Binder We can't hear or see you! Christi…" at bounding box center [114, 439] width 183 height 199
